Goal: Information Seeking & Learning: Learn about a topic

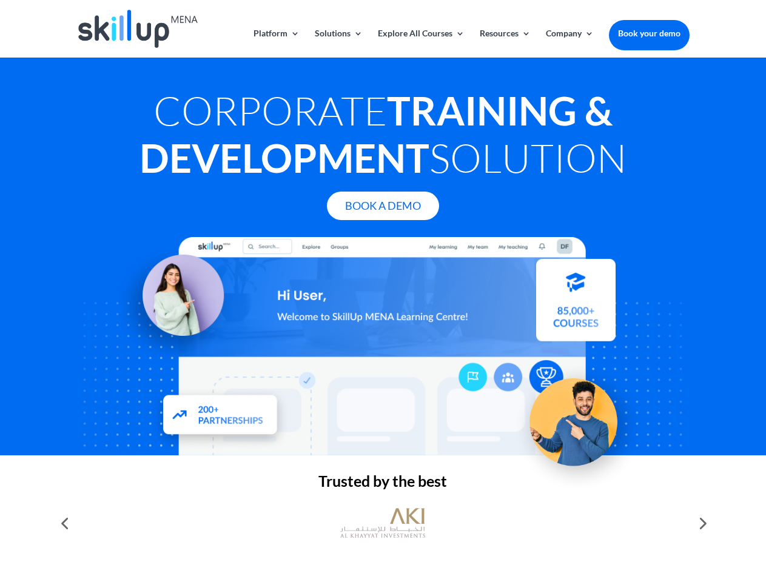
click at [383, 291] on div at bounding box center [382, 346] width 613 height 218
click at [338, 43] on link "Solutions" at bounding box center [339, 43] width 48 height 29
click at [420, 43] on link "Explore All Courses" at bounding box center [421, 43] width 87 height 29
click at [504, 43] on link "Resources" at bounding box center [505, 43] width 51 height 29
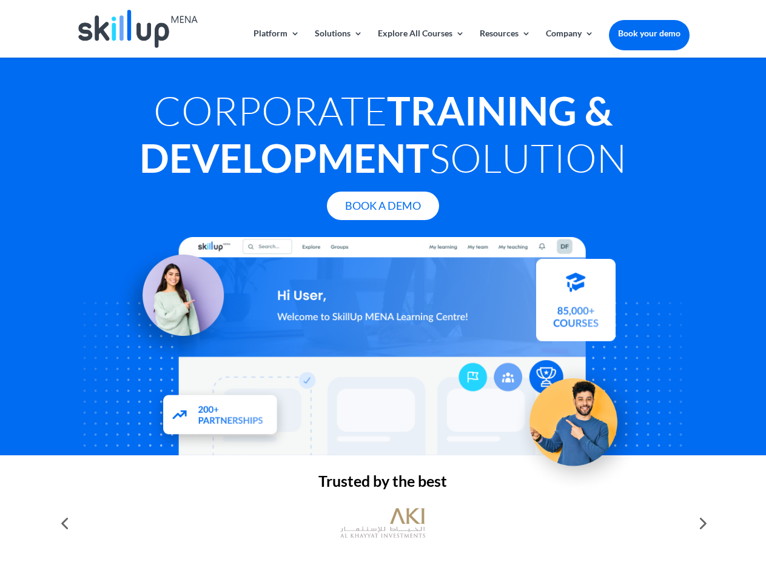
click at [570, 43] on link "Company" at bounding box center [570, 43] width 48 height 29
click at [383, 523] on img at bounding box center [382, 523] width 85 height 42
